Goal: Answer question/provide support

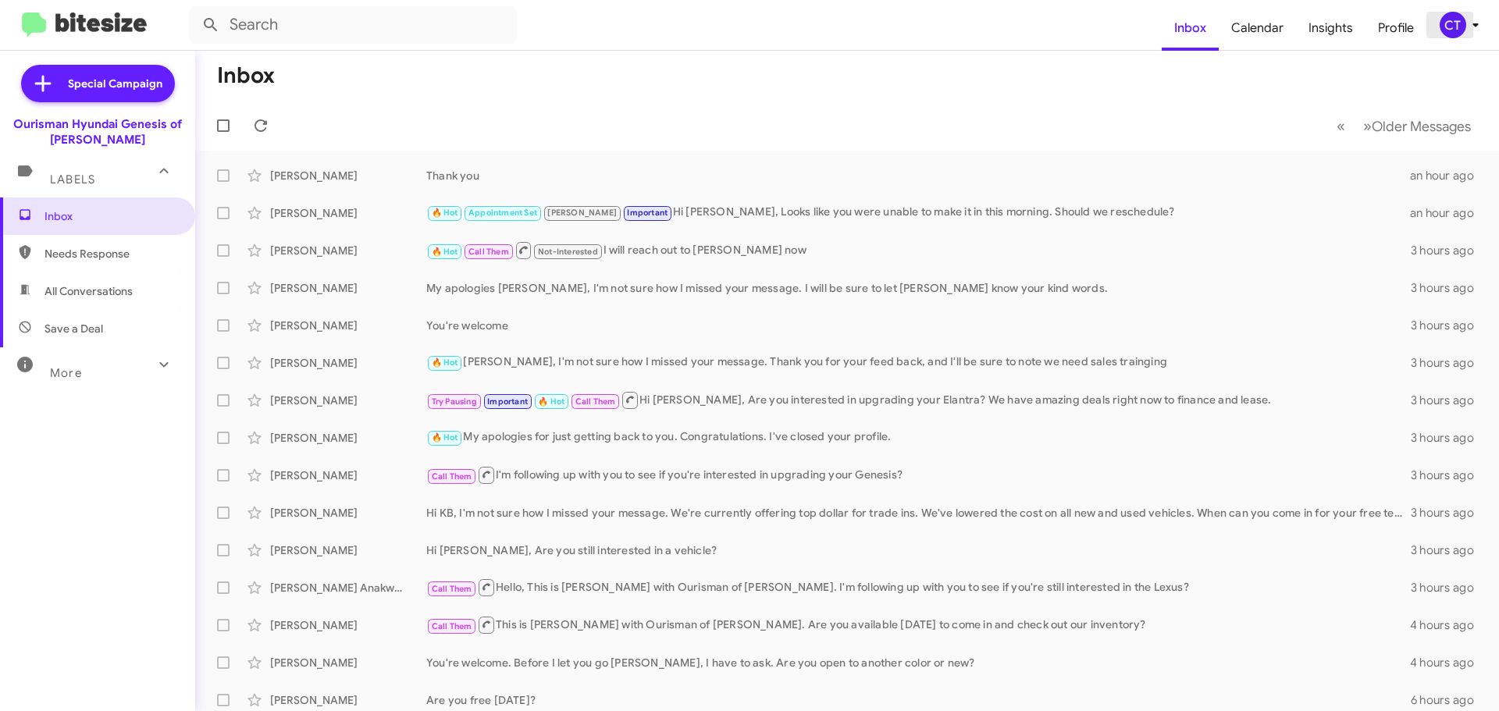
click at [1480, 18] on icon at bounding box center [1475, 25] width 19 height 19
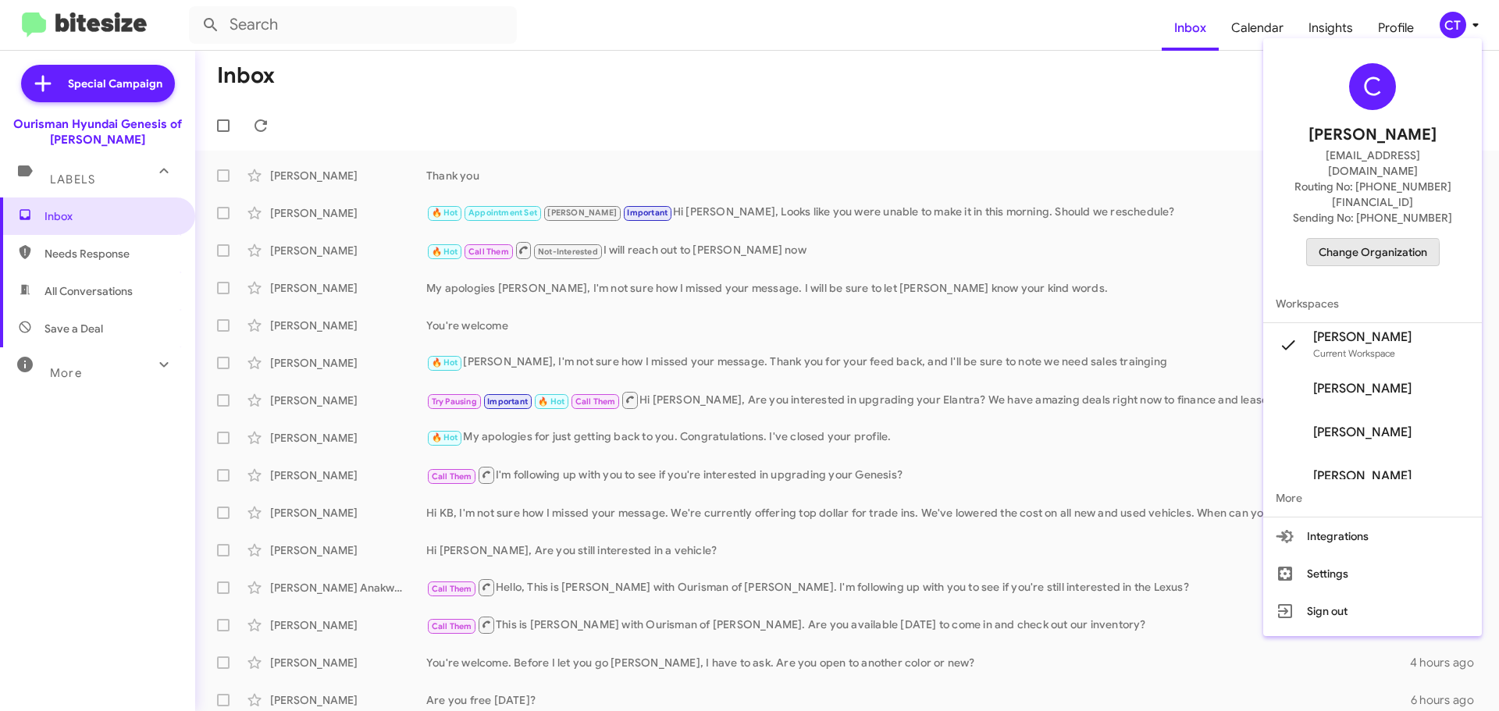
click at [1369, 239] on span "Change Organization" at bounding box center [1373, 252] width 109 height 27
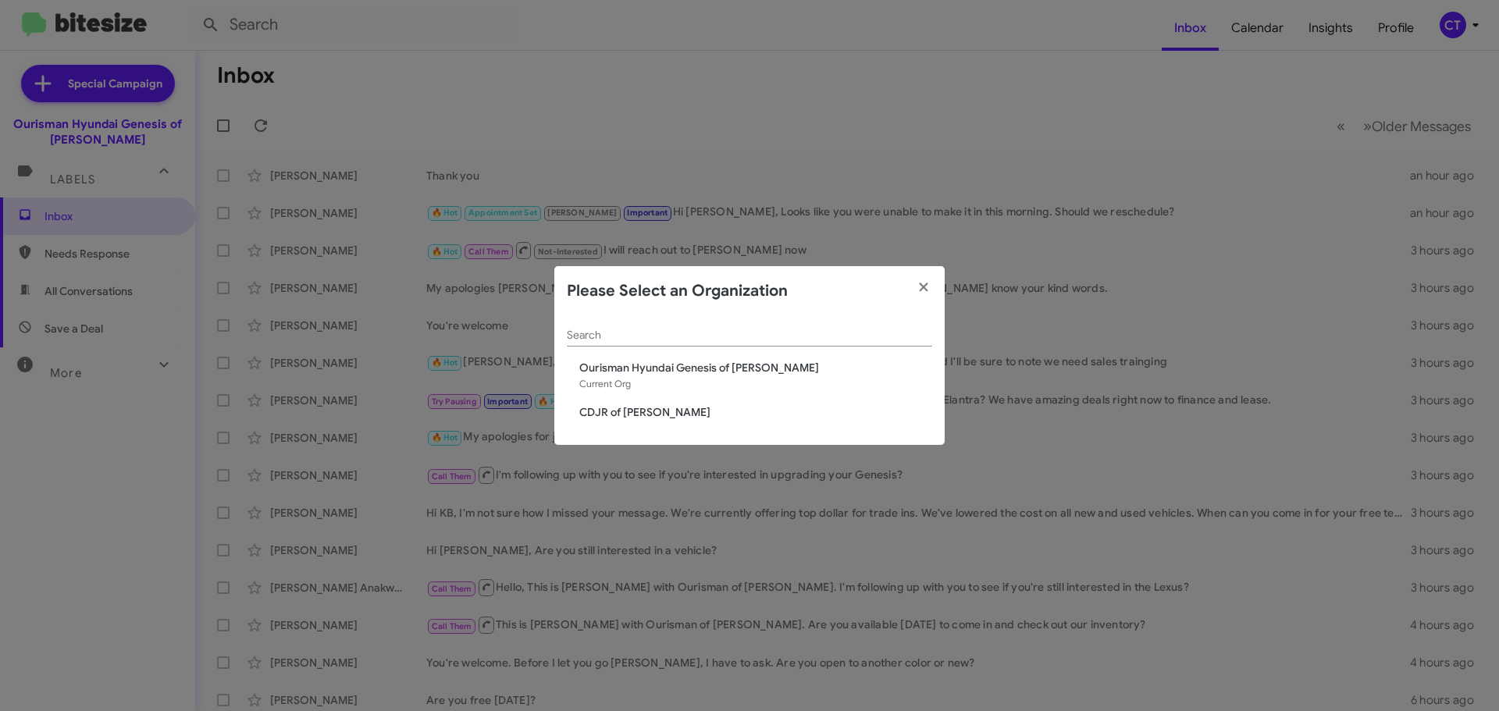
click at [614, 402] on div "Search Ourisman Hyundai Genesis of Bowie Current Org CDJR of Bowie" at bounding box center [749, 381] width 390 height 130
click at [610, 419] on span "CDJR of [PERSON_NAME]" at bounding box center [755, 412] width 353 height 16
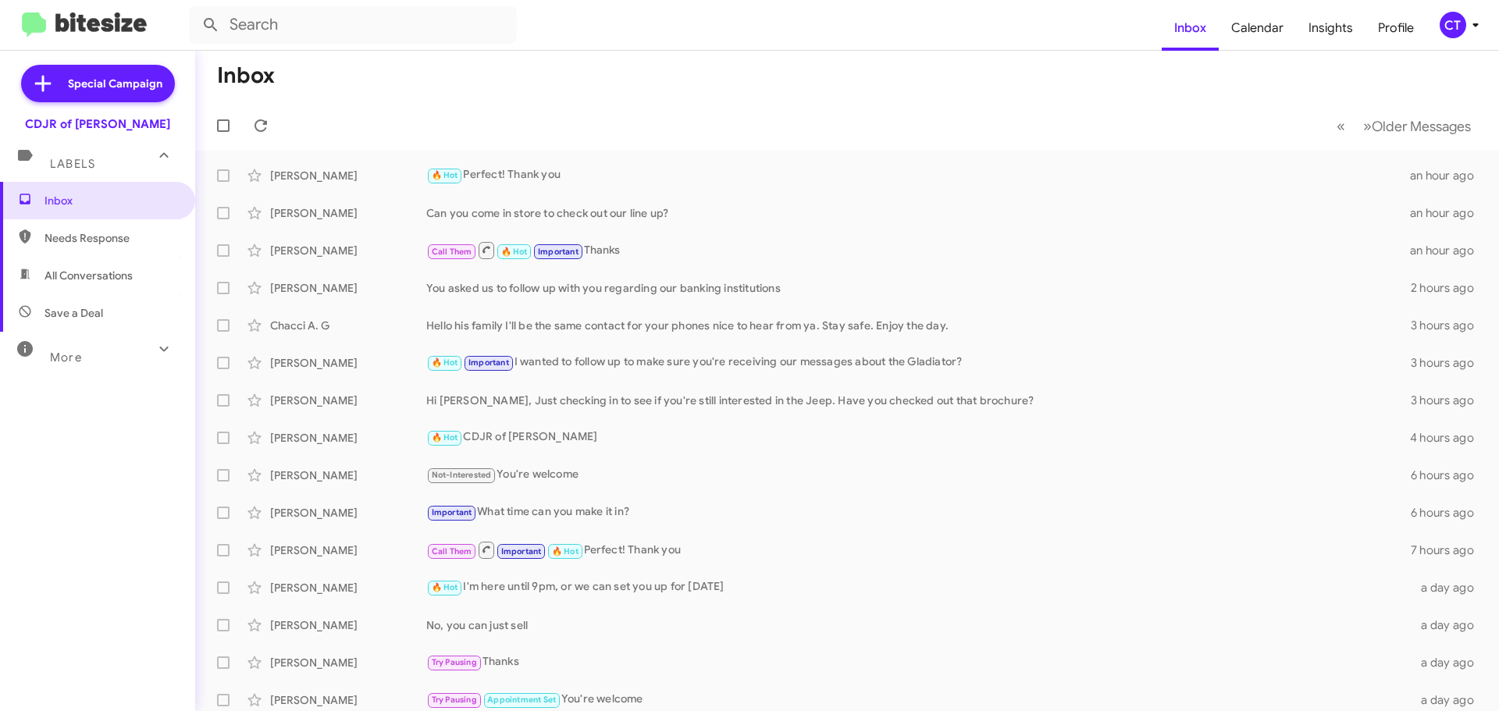
click at [1478, 24] on icon at bounding box center [1475, 25] width 5 height 4
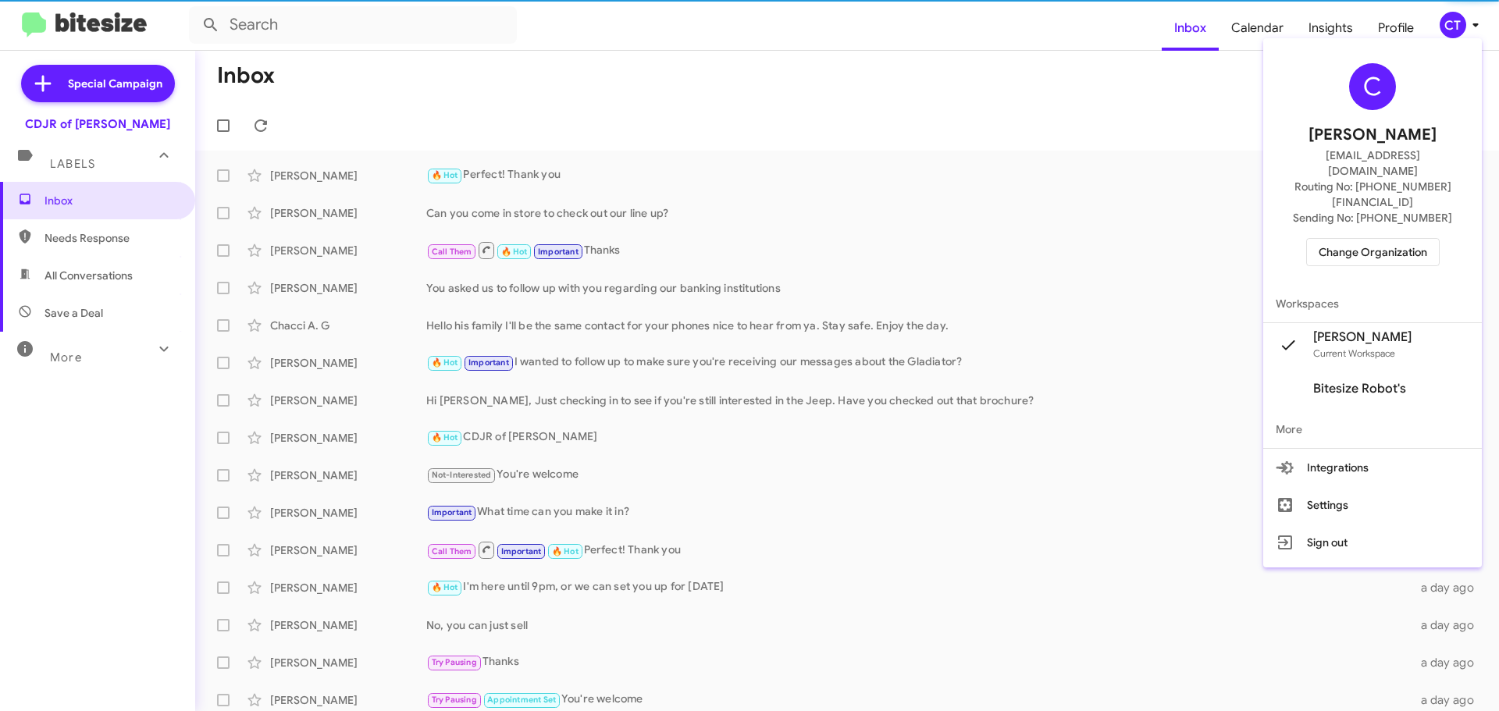
click at [1345, 239] on span "Change Organization" at bounding box center [1373, 252] width 109 height 27
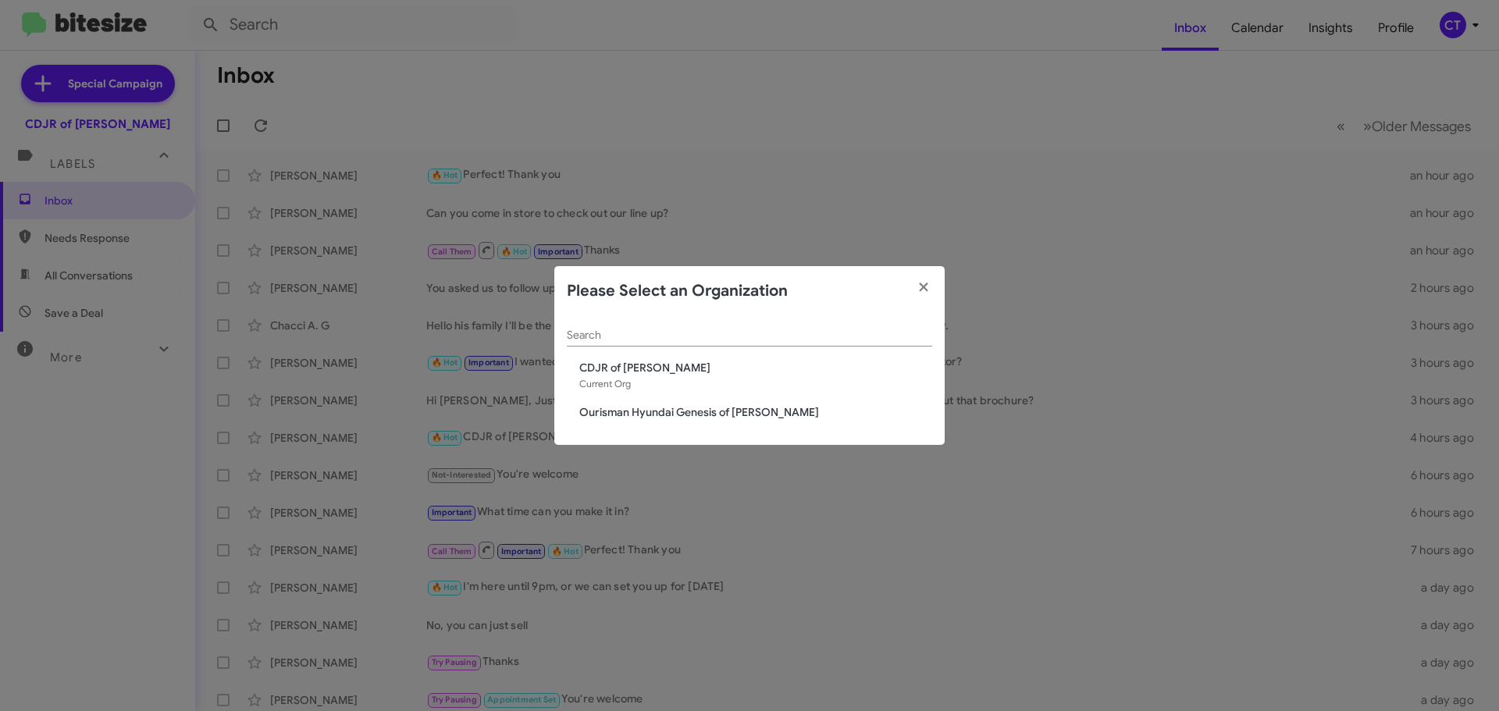
click at [645, 408] on span "Ourisman Hyundai Genesis of Bowie" at bounding box center [755, 412] width 353 height 16
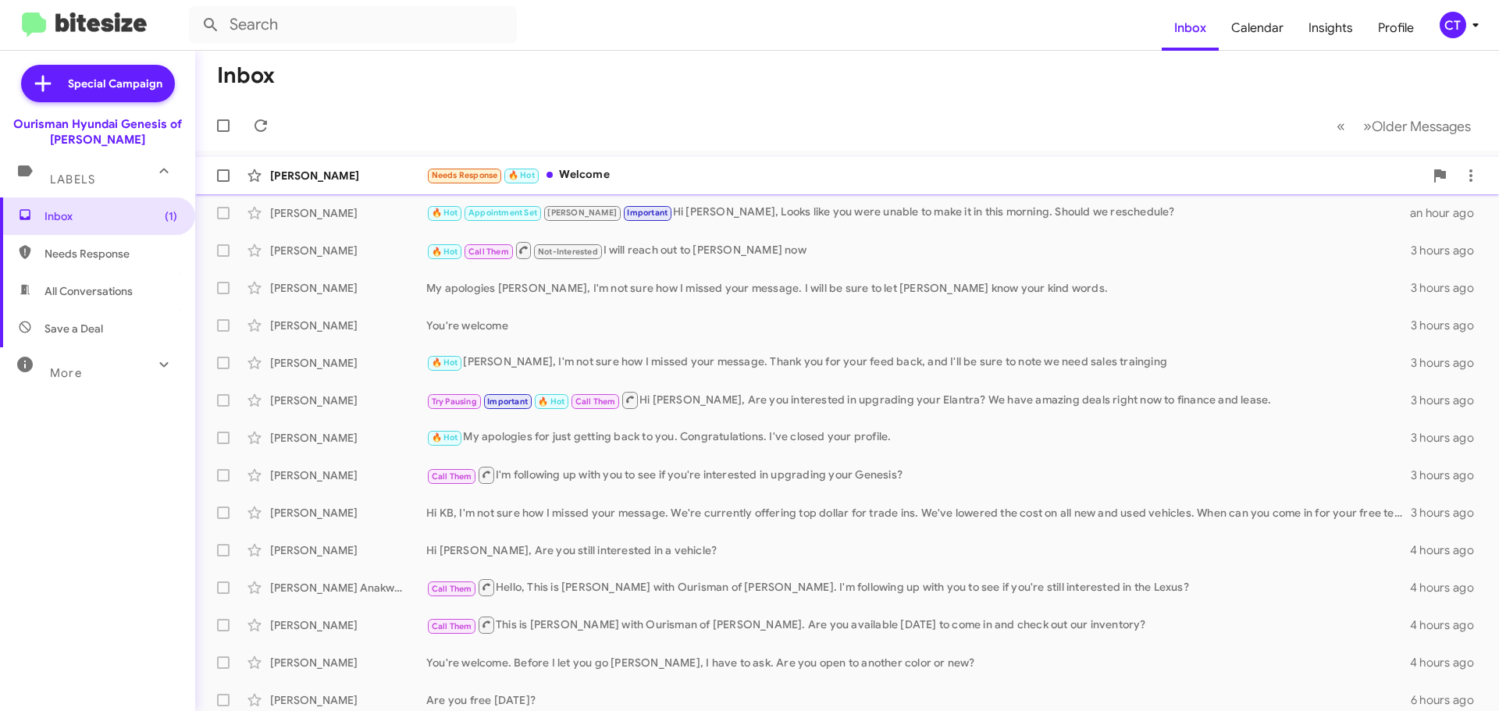
click at [612, 166] on div "Joann Robinson Needs Response 🔥 Hot Welcome 4 minutes ago" at bounding box center [847, 175] width 1279 height 31
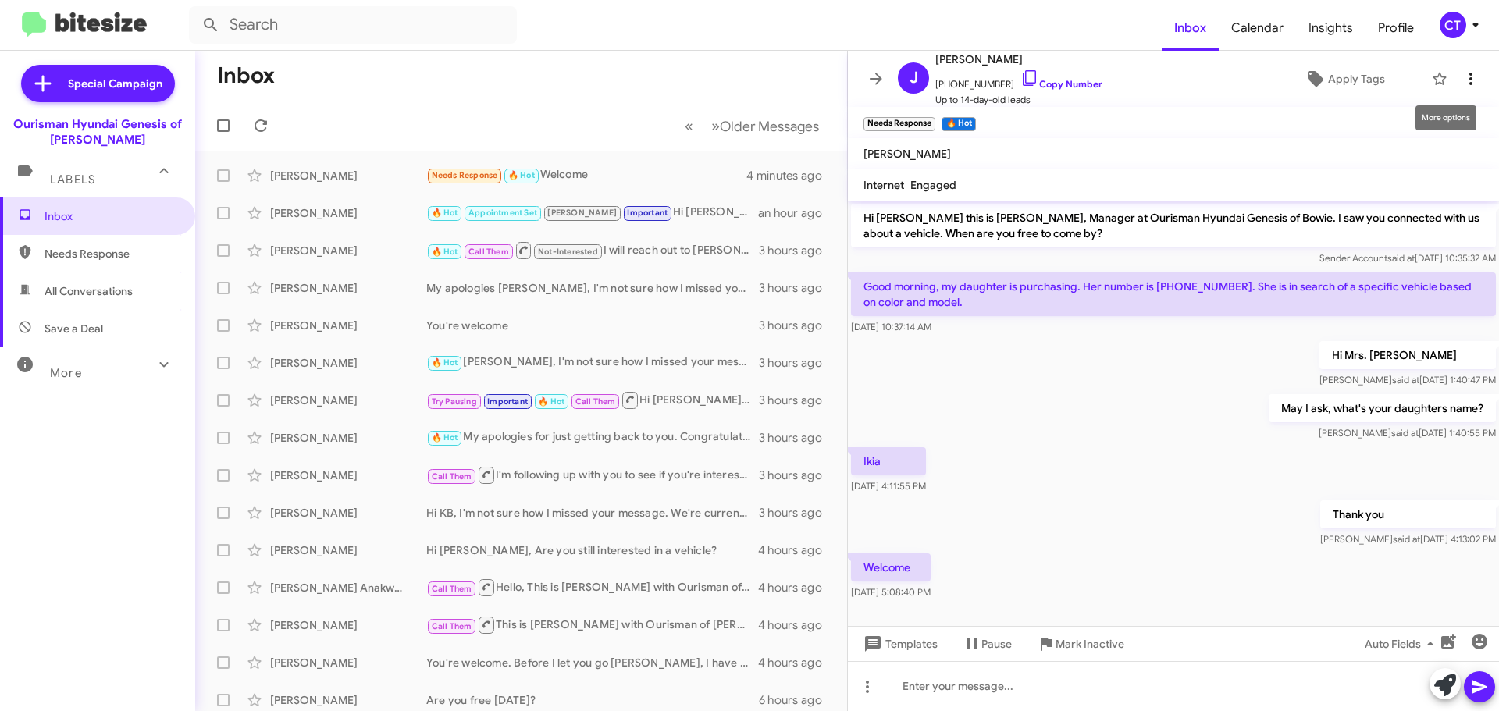
click at [1466, 77] on icon at bounding box center [1471, 78] width 19 height 19
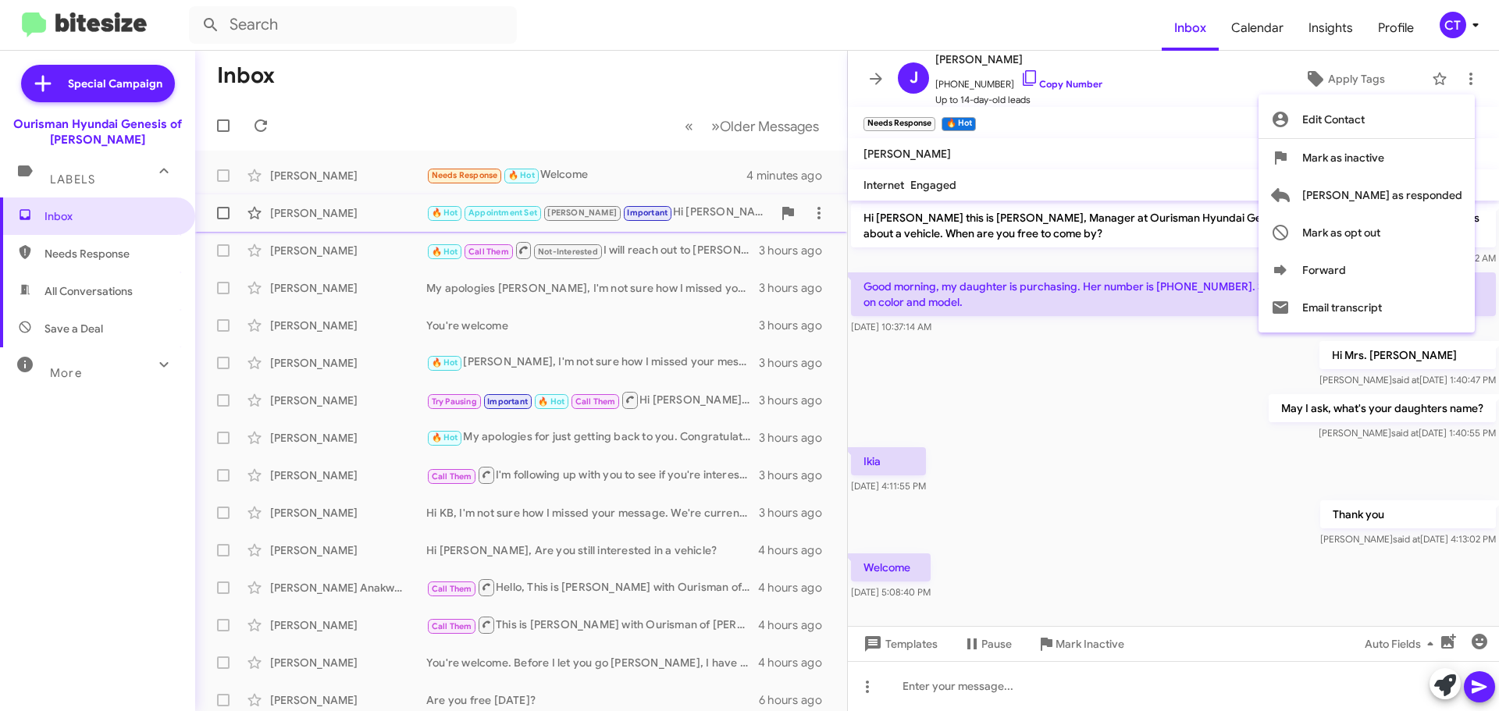
click at [1414, 194] on span "Mark as responded" at bounding box center [1382, 194] width 160 height 37
